Goal: Task Accomplishment & Management: Manage account settings

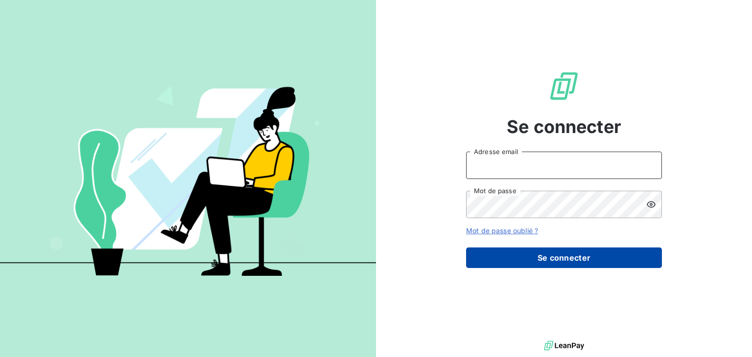
type input "[EMAIL_ADDRESS][DOMAIN_NAME]"
click at [554, 258] on button "Se connecter" at bounding box center [564, 258] width 196 height 21
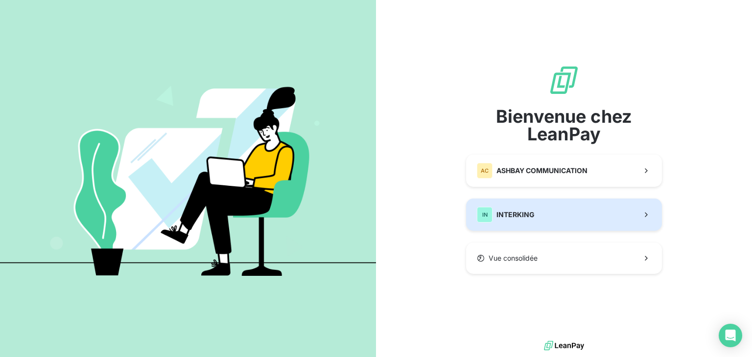
click at [541, 224] on button "IN INTERKING" at bounding box center [564, 215] width 196 height 32
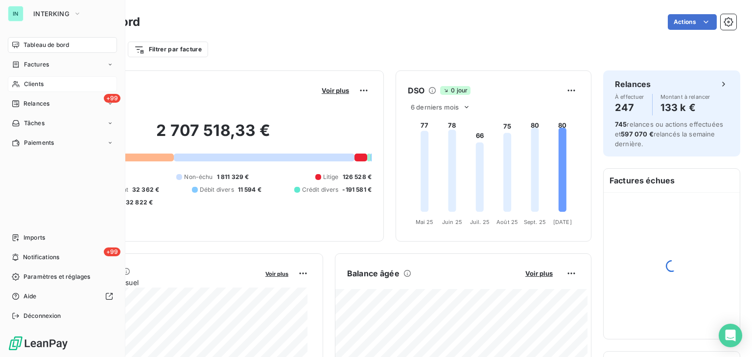
click at [14, 82] on icon at bounding box center [16, 84] width 8 height 8
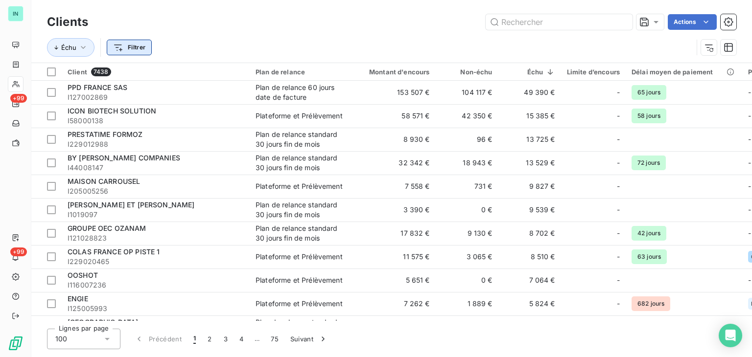
click at [135, 49] on html "IN +99 +99 Clients Actions Échu Filtrer Client 7438 Plan de relance Montant d'e…" at bounding box center [376, 178] width 752 height 357
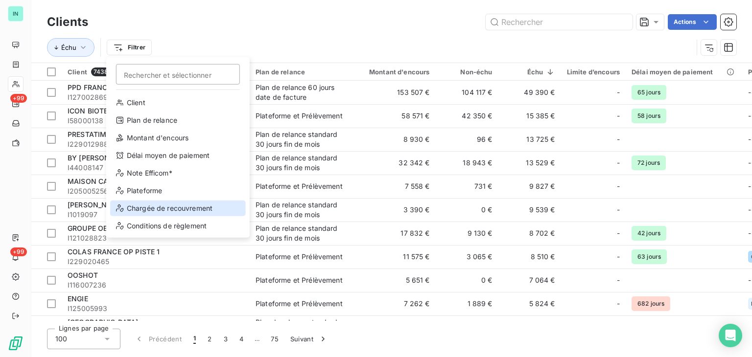
click at [161, 210] on div "Chargée de recouvrement" at bounding box center [178, 209] width 136 height 16
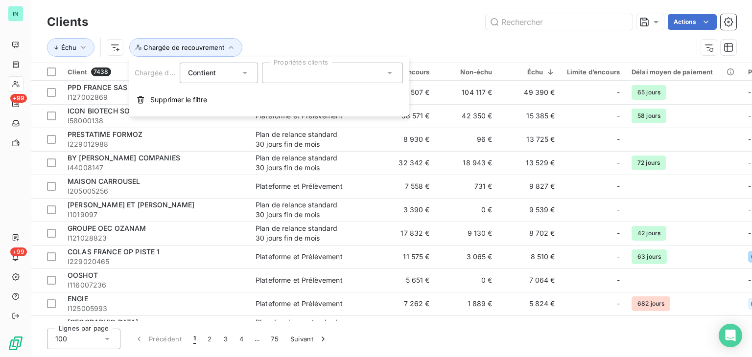
click at [296, 74] on div at bounding box center [332, 73] width 141 height 21
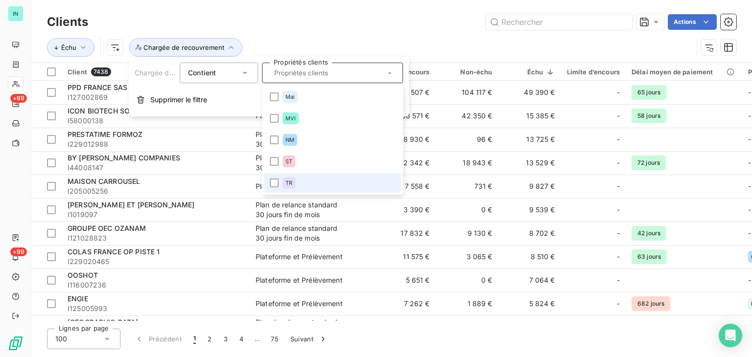
click at [290, 184] on span "TR" at bounding box center [288, 183] width 7 height 6
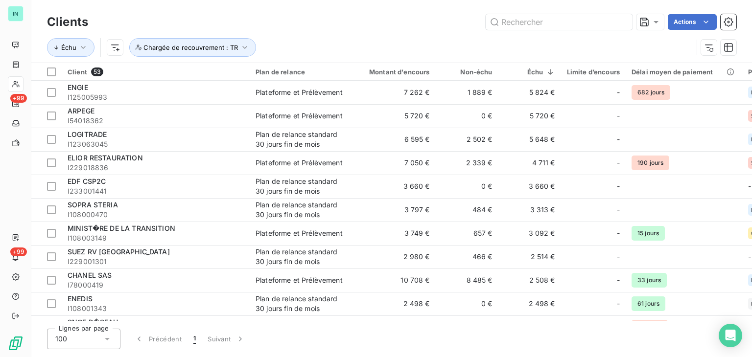
click at [319, 36] on div "Échu Chargée de recouvrement : TR" at bounding box center [391, 47] width 689 height 30
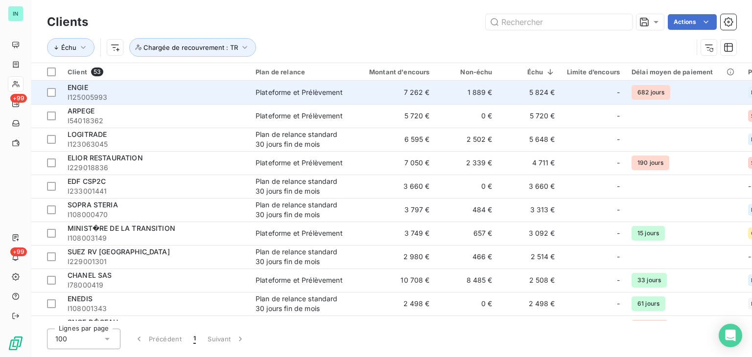
click at [153, 81] on td "ENGIE I125005993" at bounding box center [156, 92] width 188 height 23
